Goal: Information Seeking & Learning: Learn about a topic

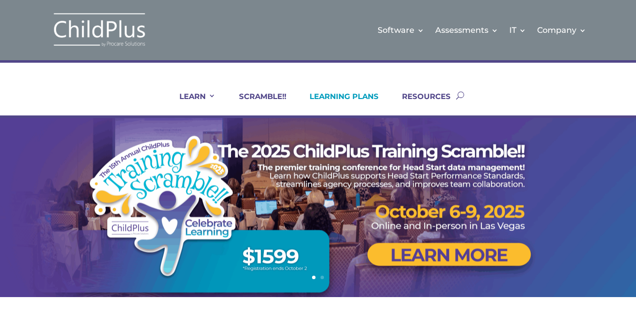
click at [359, 97] on link "LEARNING PLANS" at bounding box center [338, 103] width 82 height 24
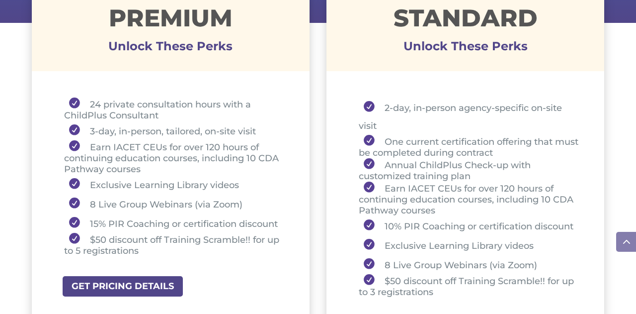
scroll to position [413, 0]
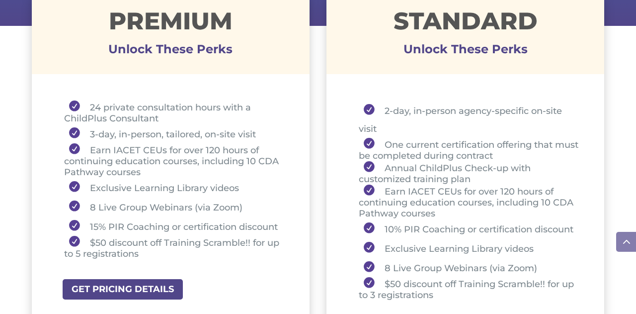
click at [315, 127] on div "Premium Unlock These Perks 24 private consultation hours with a ChildPlus Consu…" at bounding box center [318, 176] width 573 height 401
click at [318, 165] on div "Premium Unlock These Perks 24 private consultation hours with a ChildPlus Consu…" at bounding box center [318, 176] width 573 height 401
